Goal: Transaction & Acquisition: Purchase product/service

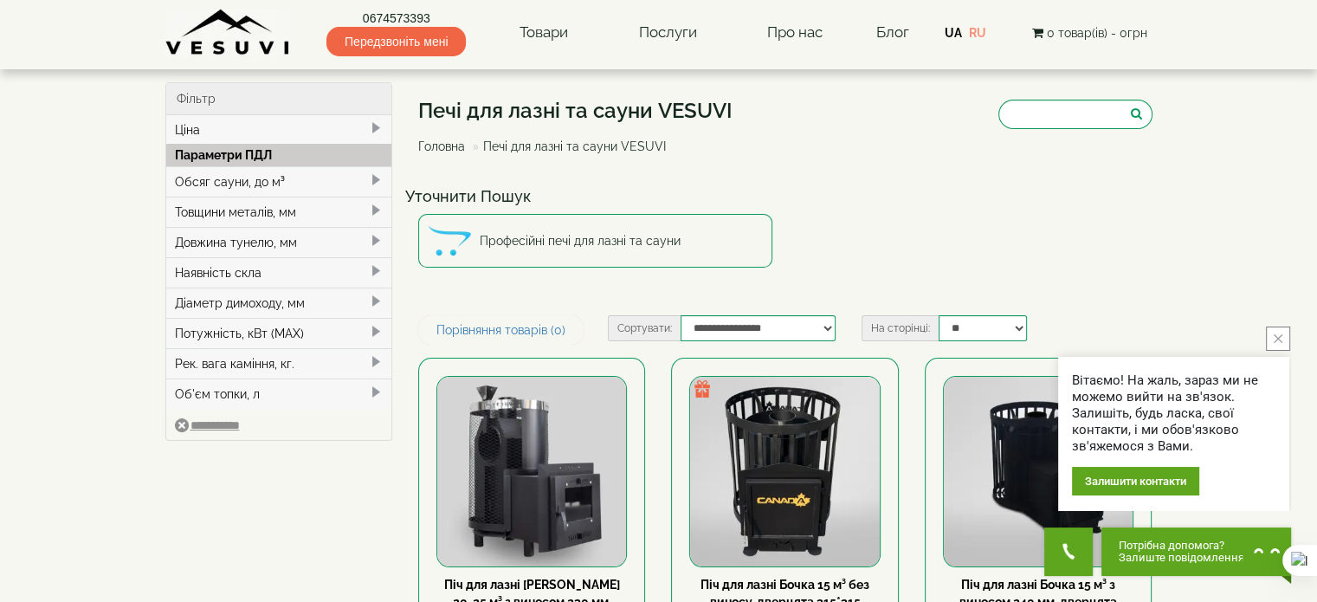
click at [1285, 344] on button "close button" at bounding box center [1278, 339] width 24 height 24
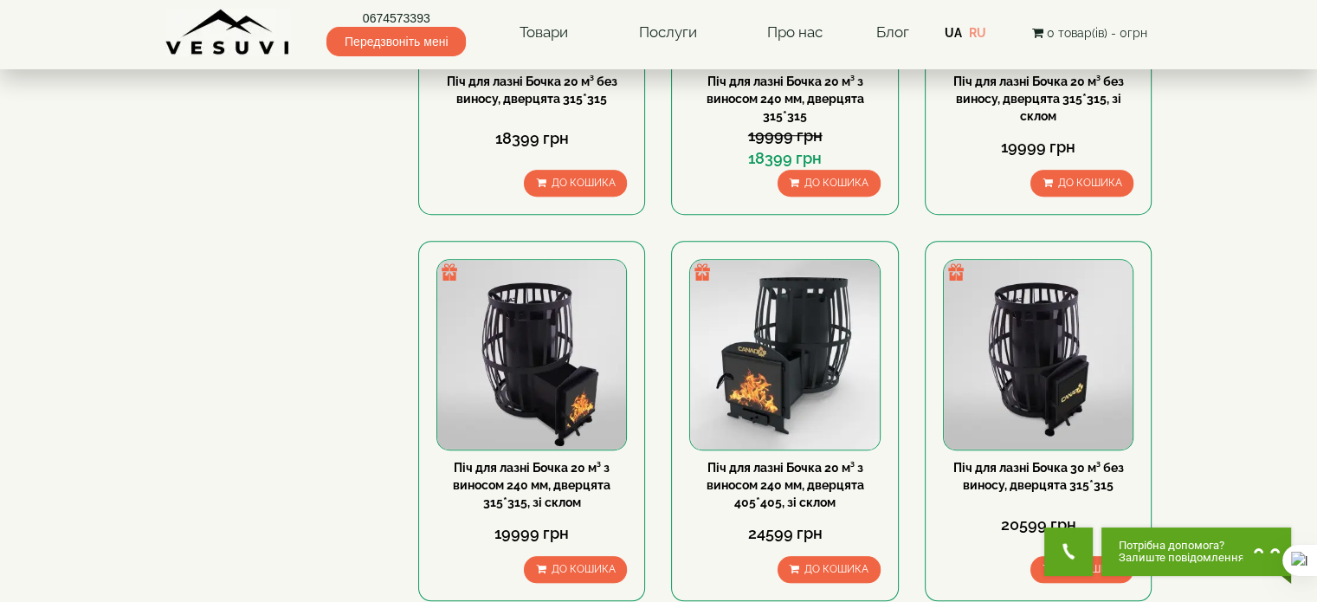
scroll to position [1386, 0]
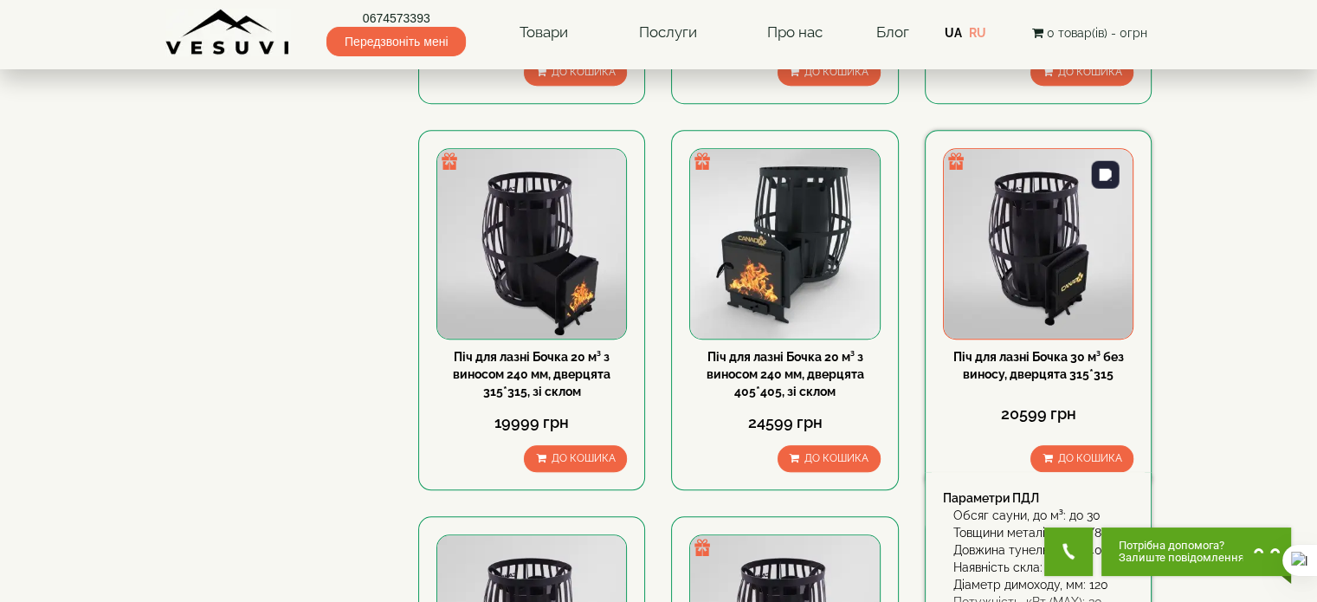
click at [1008, 194] on img at bounding box center [1038, 243] width 189 height 189
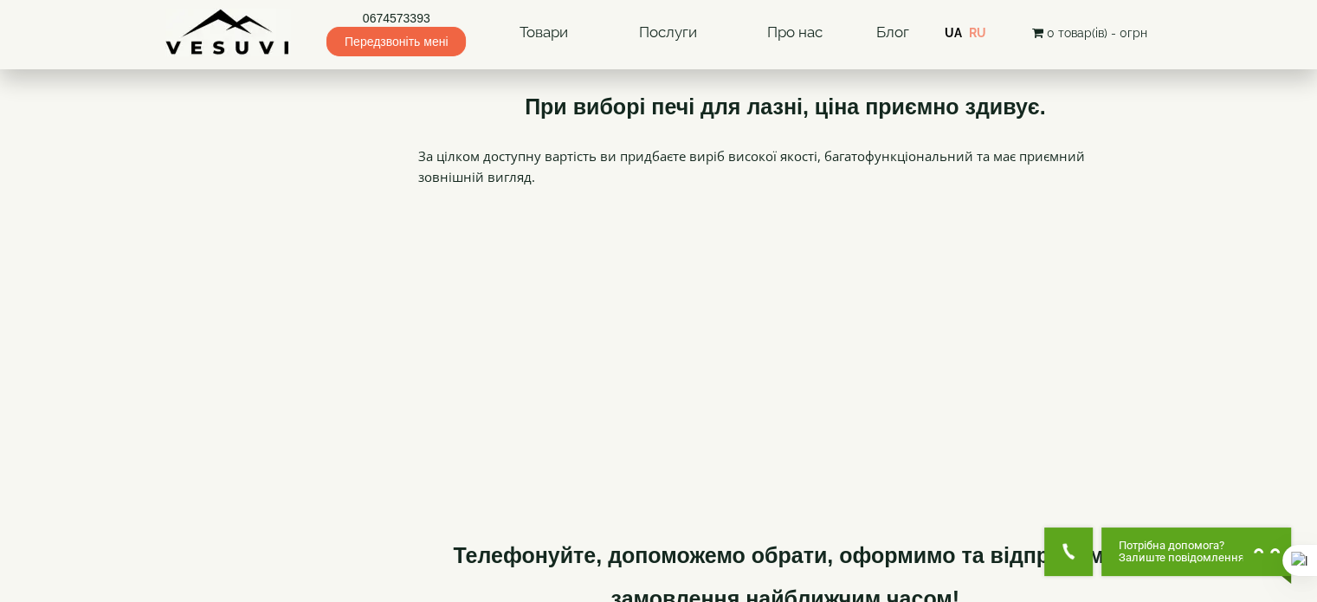
scroll to position [5214, 0]
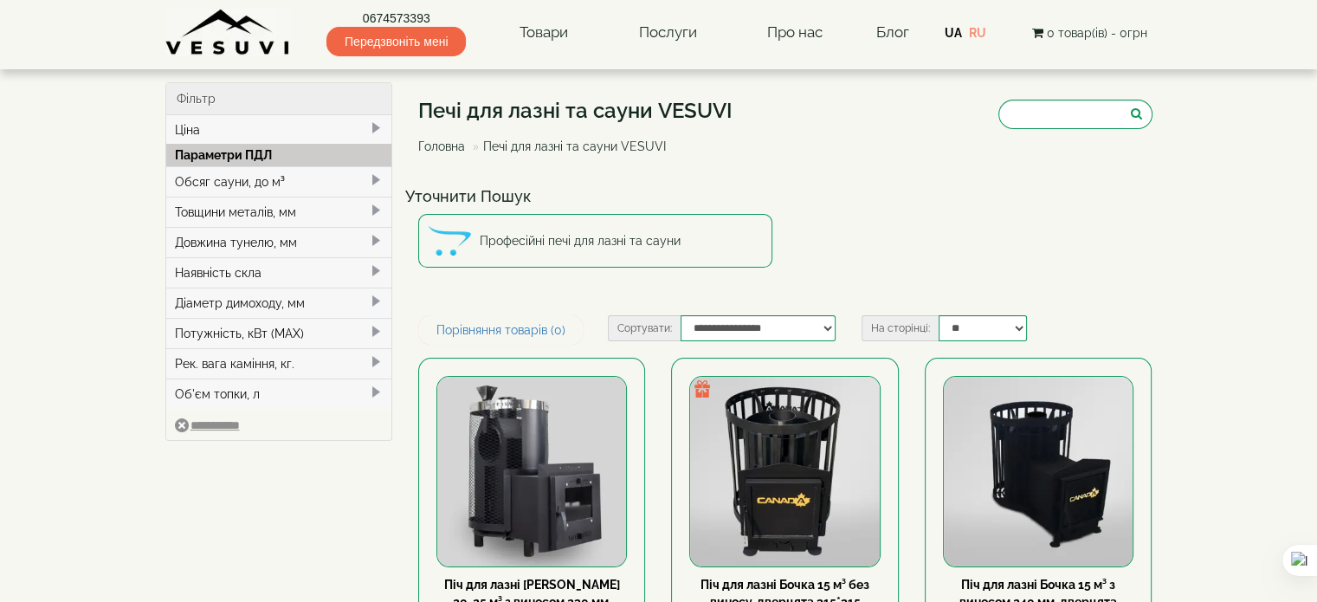
scroll to position [3018, 0]
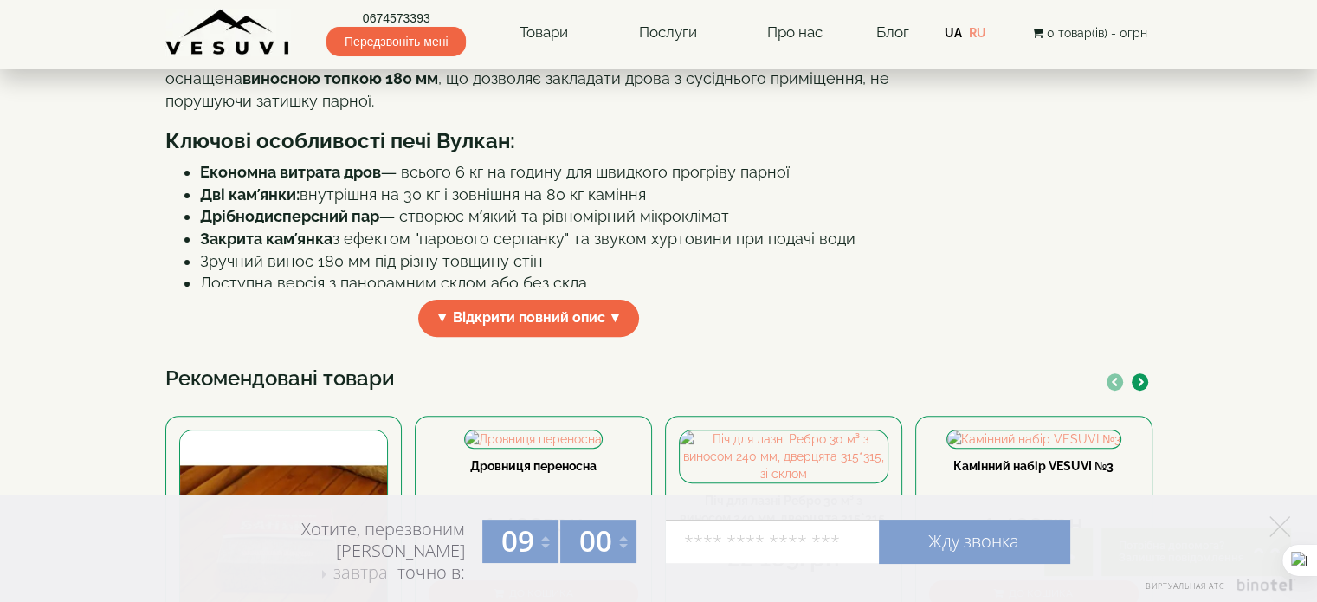
scroll to position [606, 0]
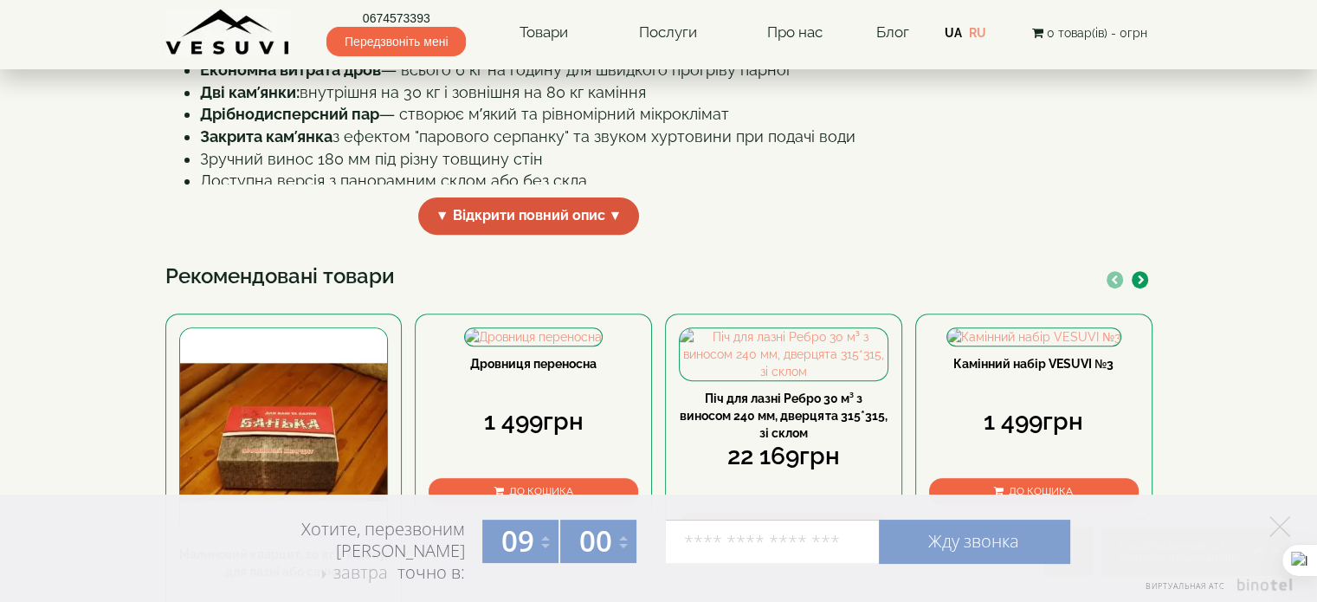
click at [582, 235] on span "▼ Відкрити повний опис ▼" at bounding box center [529, 215] width 222 height 37
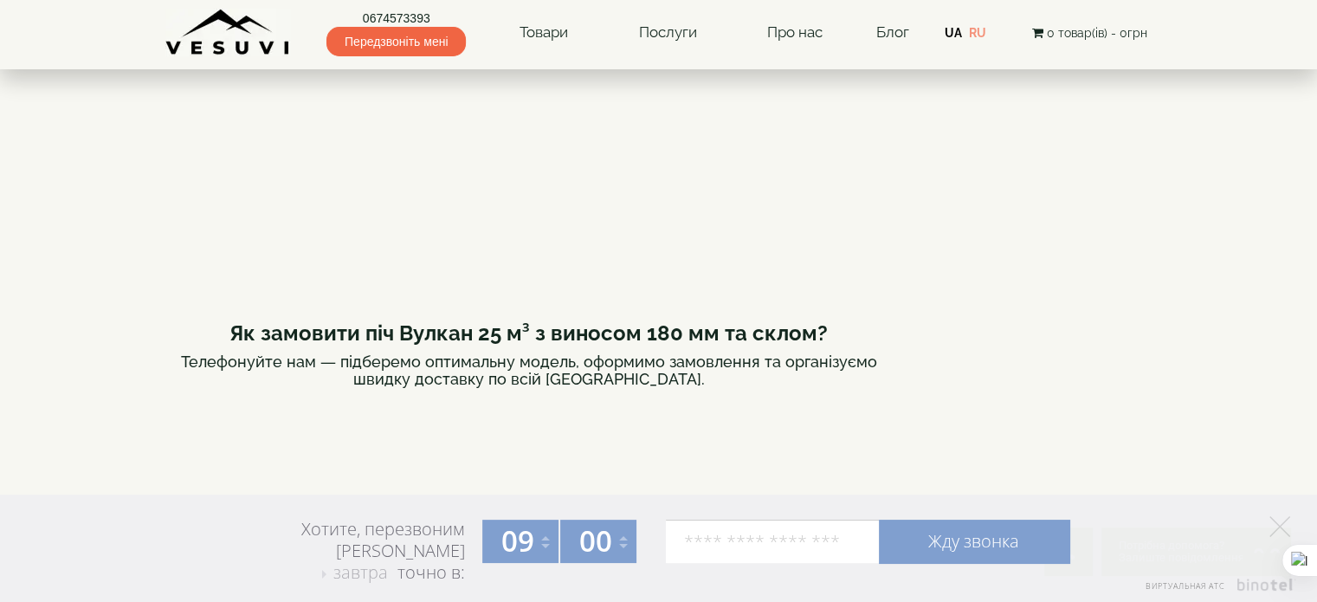
scroll to position [1299, 0]
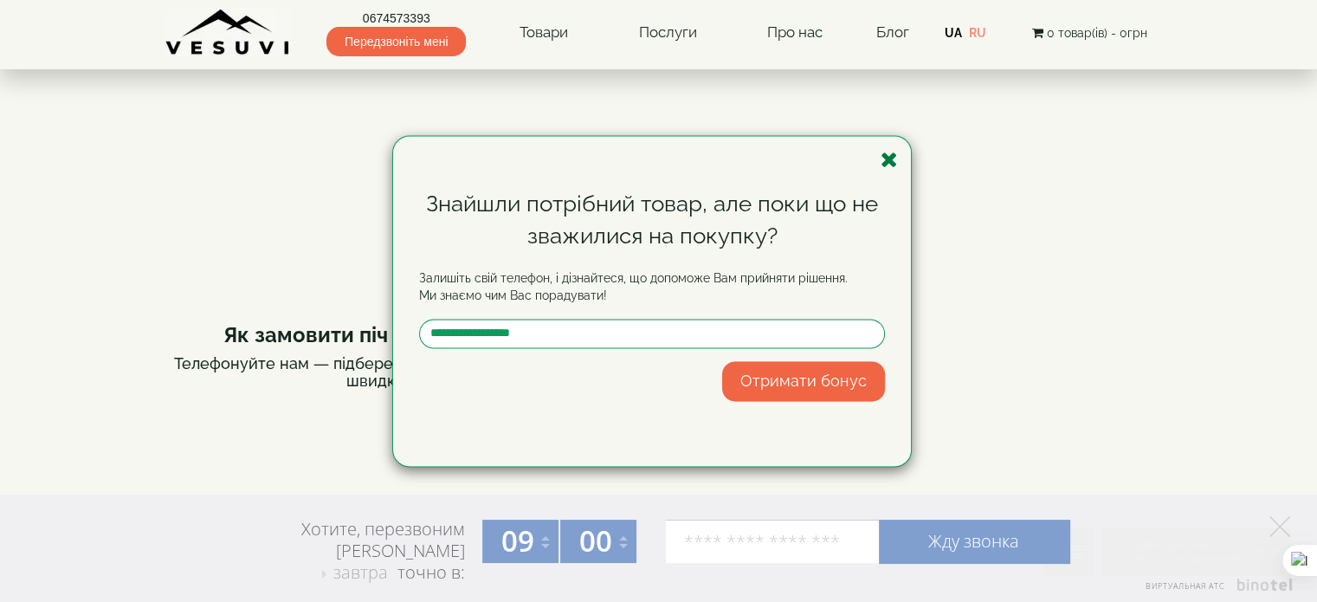
click at [894, 158] on icon "button" at bounding box center [889, 160] width 17 height 22
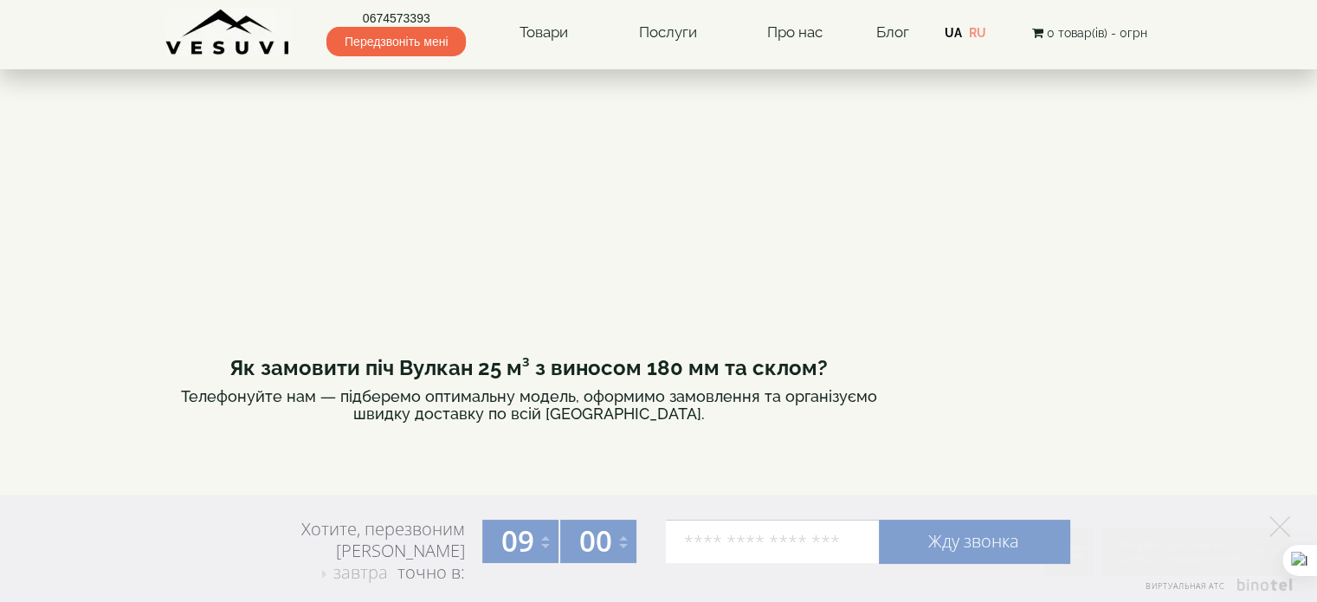
scroll to position [1213, 0]
